Goal: Task Accomplishment & Management: Complete application form

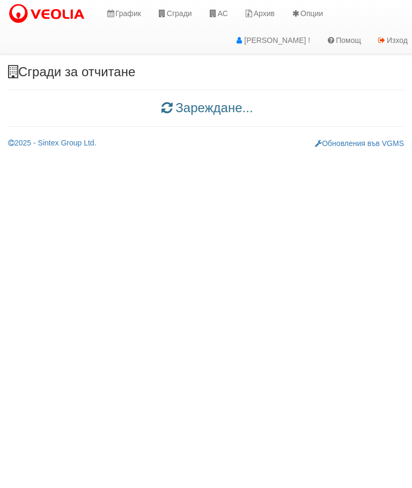
click at [218, 10] on icon at bounding box center [213, 14] width 10 height 8
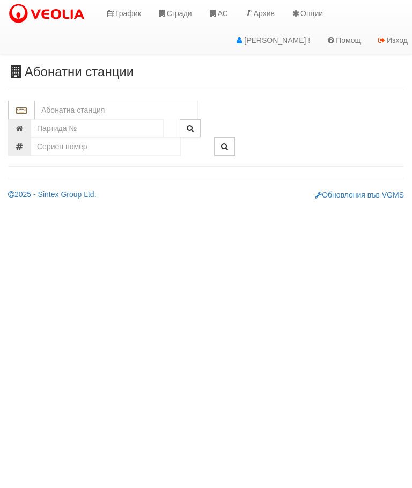
click at [96, 104] on input "text" at bounding box center [116, 110] width 163 height 18
click at [123, 131] on div "080/1 - Трошево - "ВЕОЛИЯ"" at bounding box center [116, 127] width 160 height 12
type input "080/1 - Трошево - "ВЕОЛИЯ""
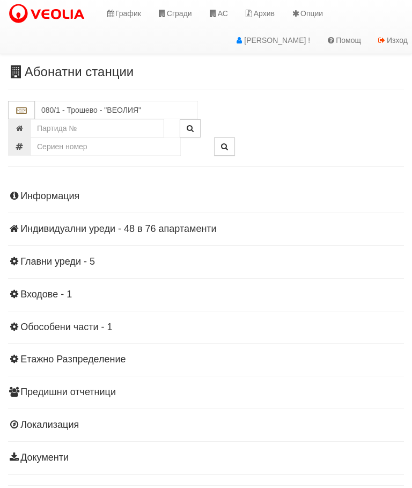
click at [113, 235] on div "Информация Параметри Брой Апартаменти: 76 Ползватели 07/2025 43 % 0 % 139" at bounding box center [206, 326] width 396 height 296
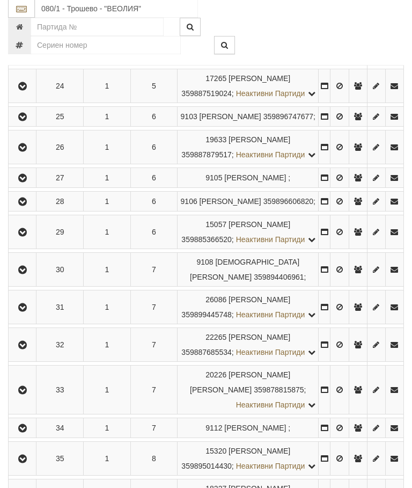
scroll to position [945, 0]
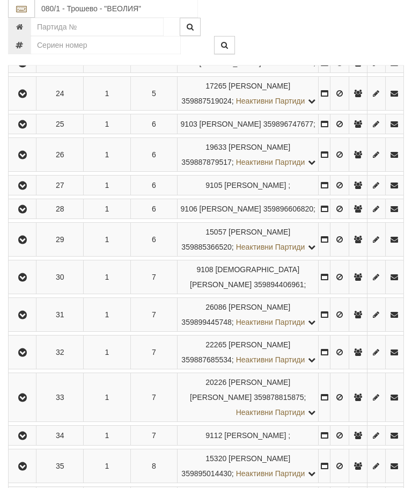
scroll to position [946, 0]
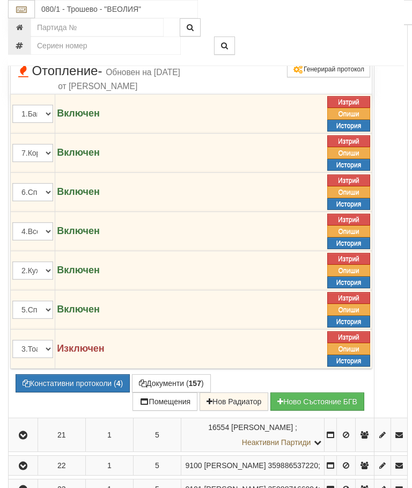
click at [318, 60] on td "325" at bounding box center [299, 45] width 40 height 30
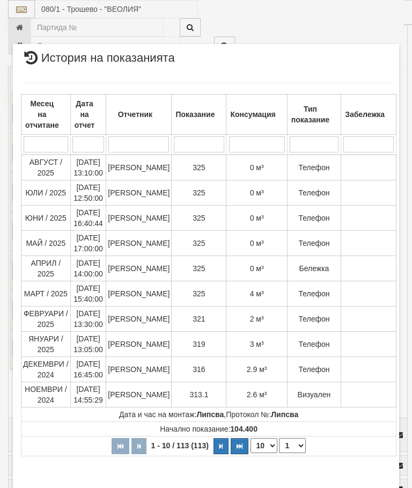
scroll to position [405, 0]
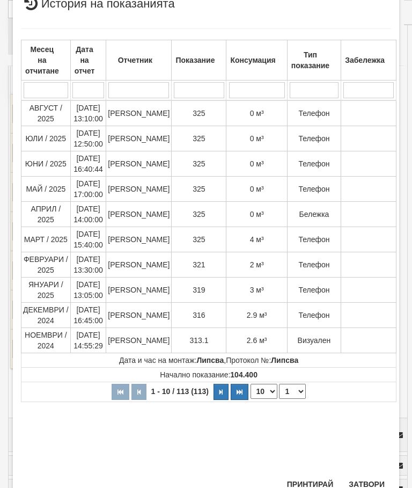
click at [376, 480] on button "Затвори" at bounding box center [366, 484] width 49 height 17
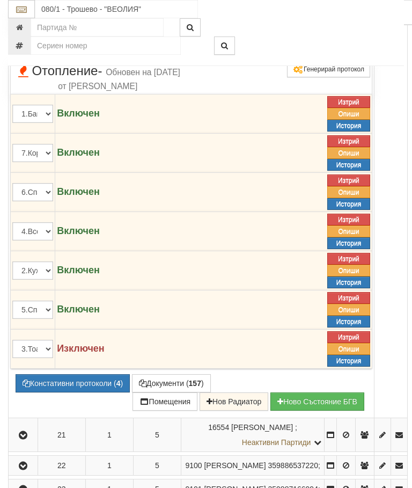
click at [0, 0] on button "Редакция / Протокол" at bounding box center [0, 0] width 0 height 0
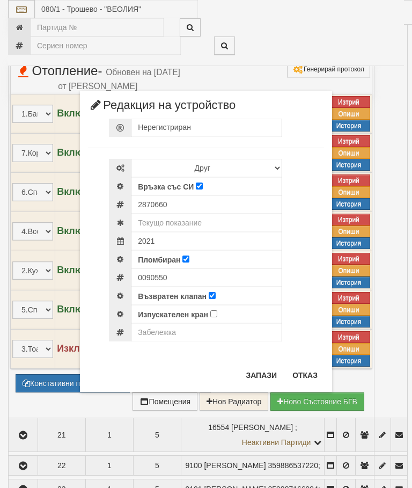
click at [306, 367] on button "Отказ" at bounding box center [305, 375] width 38 height 17
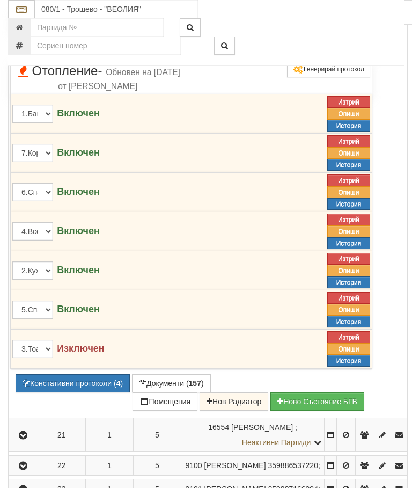
click at [75, 392] on button "Констативни протоколи ( 4 )" at bounding box center [73, 383] width 114 height 18
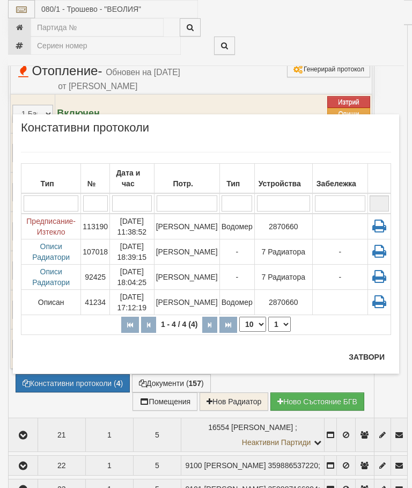
scroll to position [986, 0]
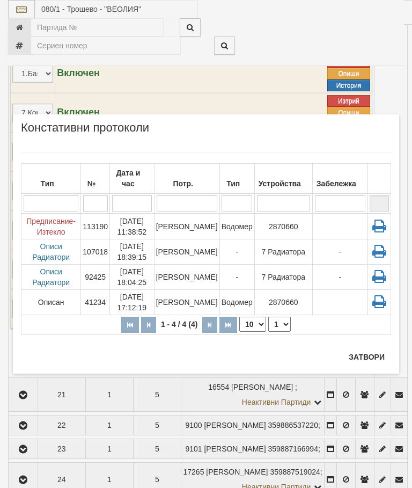
click at [374, 361] on button "Затвори" at bounding box center [366, 356] width 49 height 17
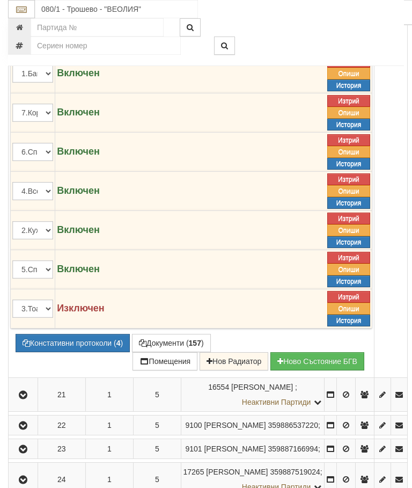
click at [308, 15] on icon at bounding box center [305, 10] width 8 height 9
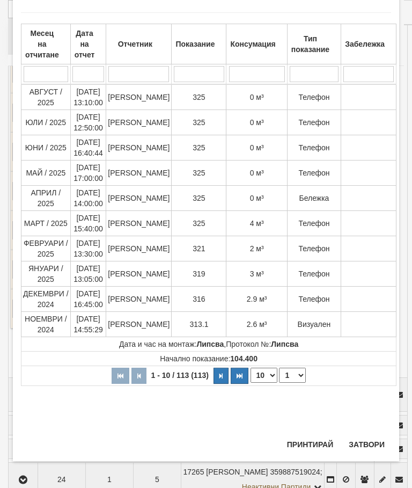
scroll to position [896, 0]
click at [370, 441] on button "Затвори" at bounding box center [366, 444] width 49 height 17
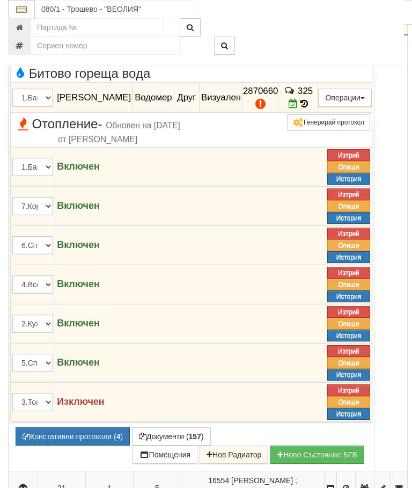
scroll to position [926, 0]
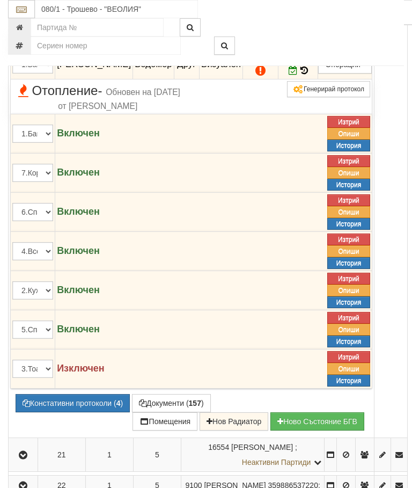
click at [308, 75] on icon at bounding box center [305, 70] width 8 height 9
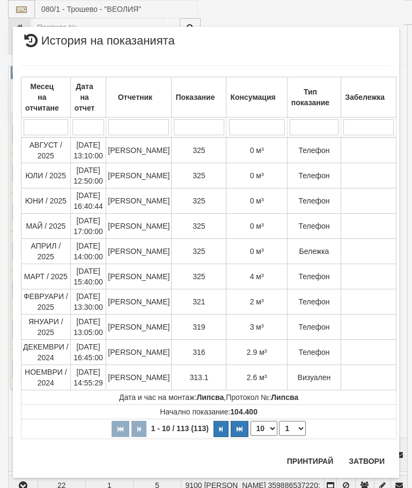
scroll to position [1006, 0]
click at [379, 456] on button "Затвори" at bounding box center [366, 460] width 49 height 17
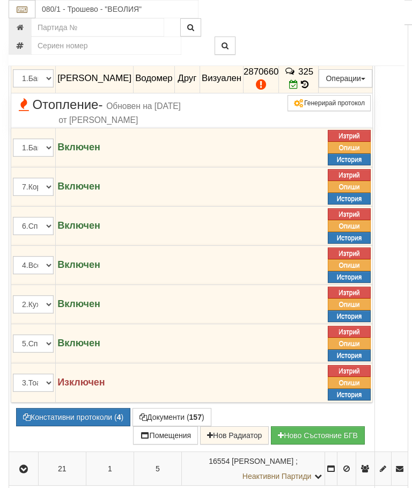
scroll to position [911, 0]
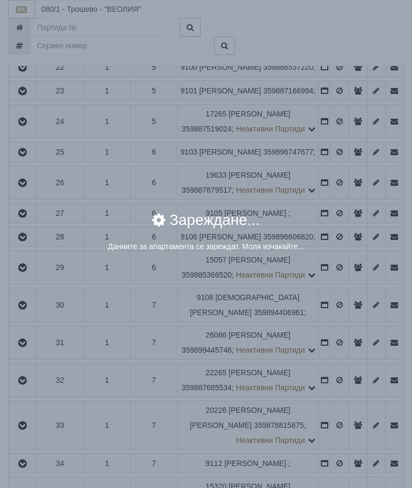
click at [340, 268] on div "× Зареждане... Данните за апартамента се зареждат. Моля изчакайте..." at bounding box center [206, 237] width 386 height 65
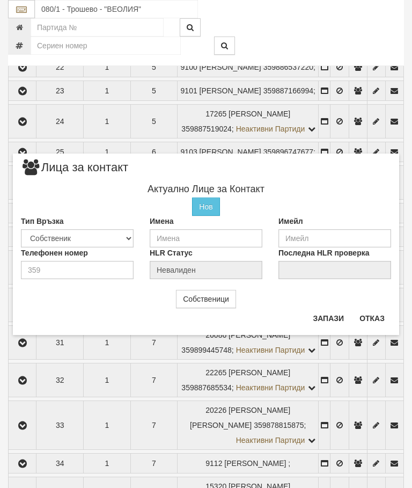
click at [365, 317] on button "Отказ" at bounding box center [372, 318] width 38 height 17
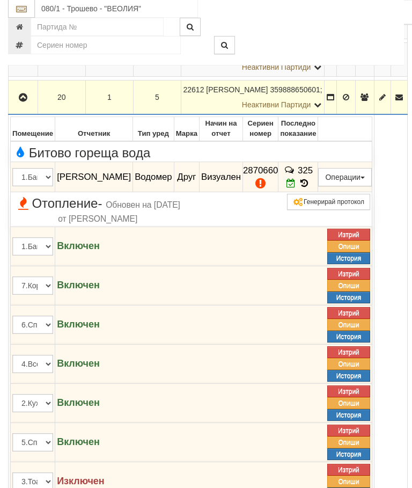
click at [28, 106] on button "button" at bounding box center [23, 98] width 26 height 16
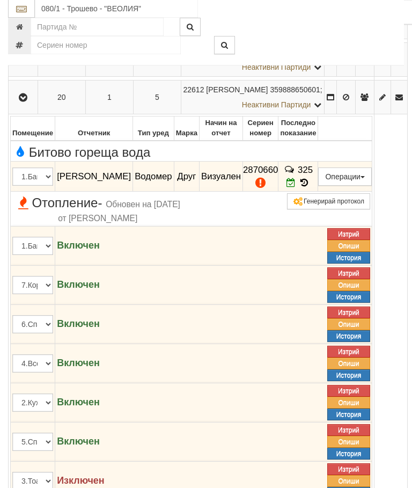
scroll to position [813, 0]
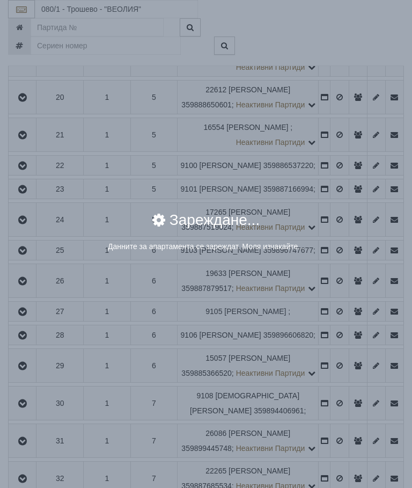
click at [341, 366] on div "× Зареждане... Данните за апартамента се зареждат. Моля изчакайте..." at bounding box center [206, 244] width 412 height 488
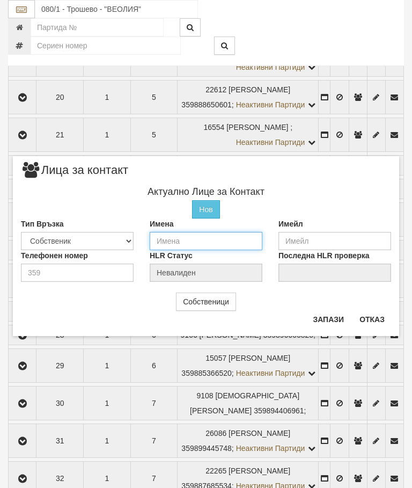
click at [179, 242] on input "text" at bounding box center [206, 241] width 113 height 18
type input "[PERSON_NAME]"
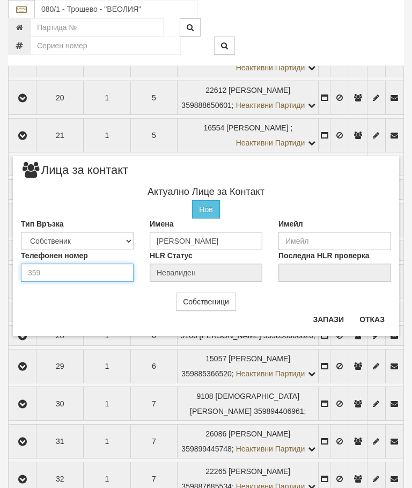
click at [57, 269] on input "number" at bounding box center [77, 273] width 113 height 18
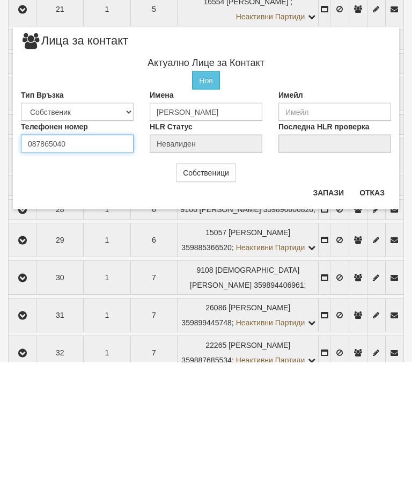
type input "0878650401"
click at [327, 310] on button "Запази" at bounding box center [328, 318] width 44 height 17
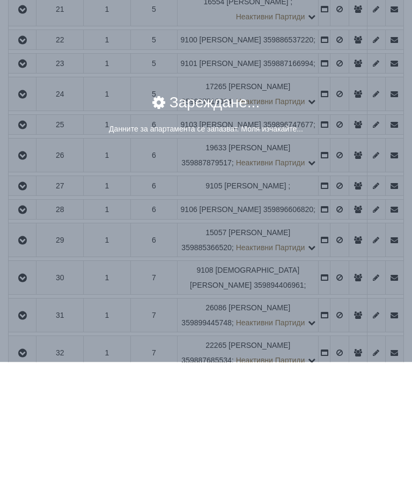
scroll to position [939, 0]
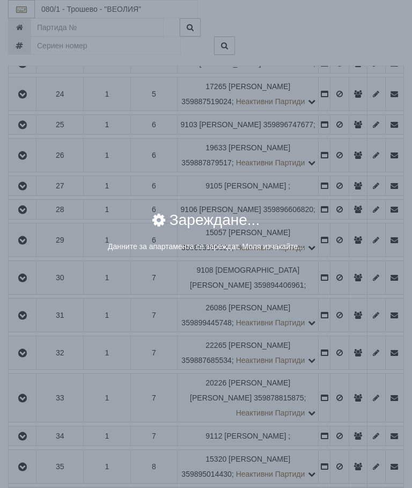
click at [341, 240] on div "Зареждане..." at bounding box center [206, 227] width 370 height 28
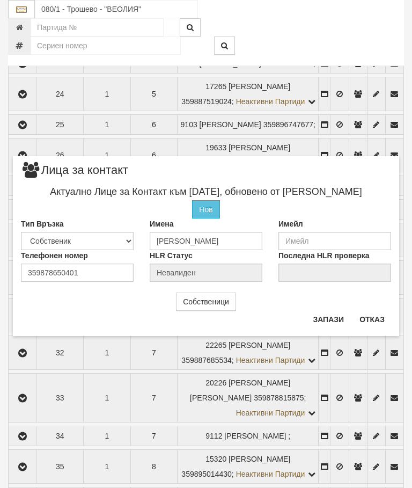
click at [378, 320] on button "Отказ" at bounding box center [372, 319] width 38 height 17
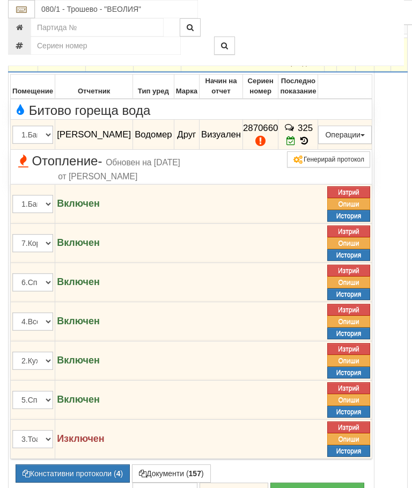
scroll to position [856, 0]
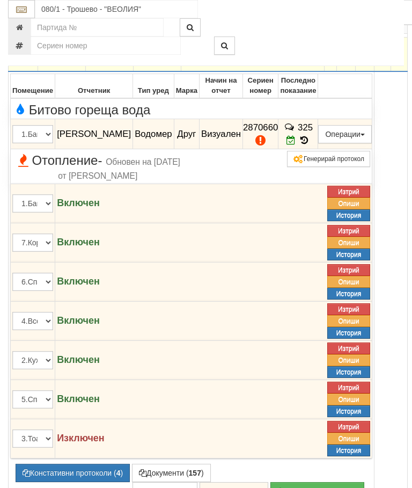
click at [22, 59] on icon "button" at bounding box center [23, 55] width 13 height 8
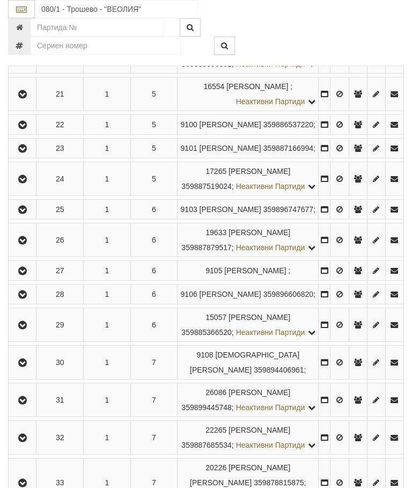
scroll to position [1857, 0]
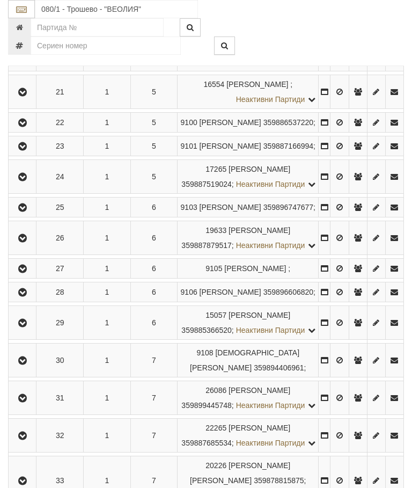
click at [24, 59] on icon "button" at bounding box center [22, 55] width 13 height 8
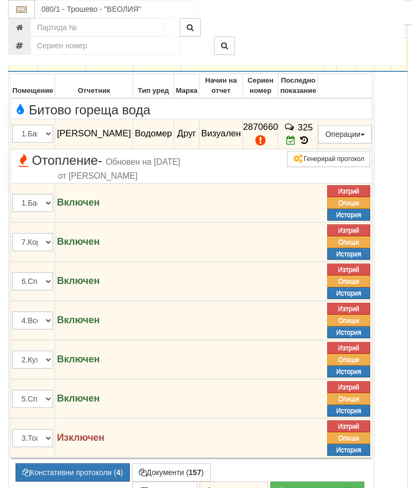
click at [19, 59] on icon "button" at bounding box center [23, 55] width 13 height 8
